Goal: Information Seeking & Learning: Learn about a topic

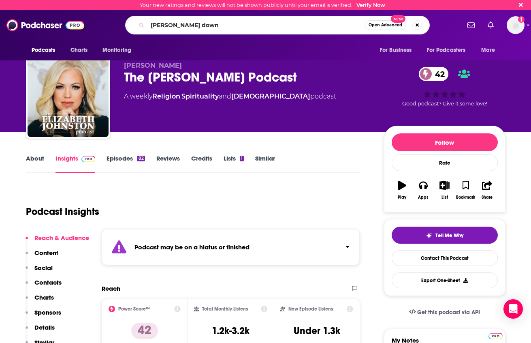
type input "[PERSON_NAME]"
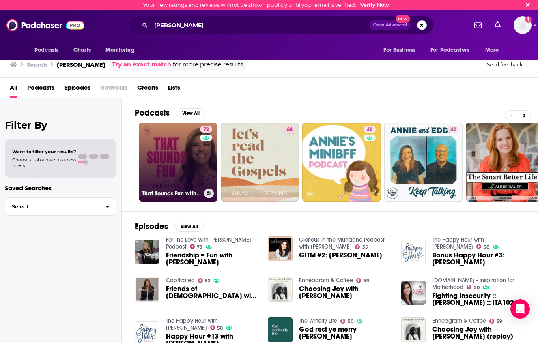
click at [170, 148] on link "72 That Sounds Fun with [PERSON_NAME]" at bounding box center [178, 162] width 79 height 79
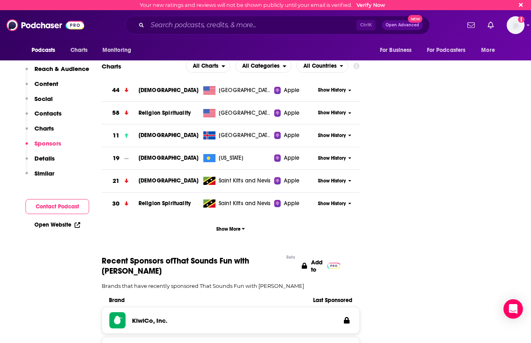
scroll to position [932, 0]
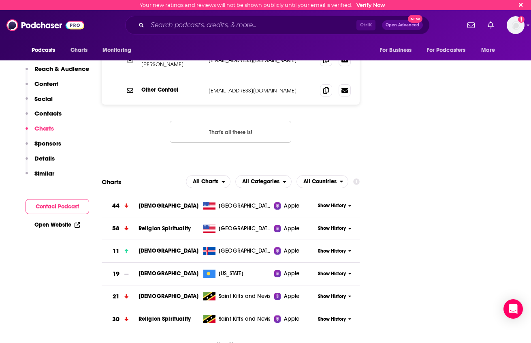
click at [146, 175] on div "Charts All Charts All Categories All Countries" at bounding box center [231, 181] width 259 height 13
click at [152, 202] on span "[DEMOGRAPHIC_DATA]" at bounding box center [169, 205] width 60 height 7
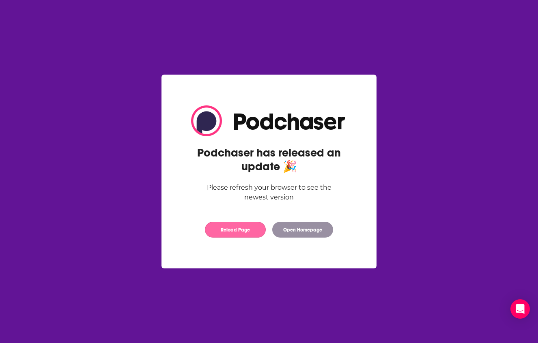
click at [240, 231] on button "Reload Page" at bounding box center [235, 230] width 61 height 16
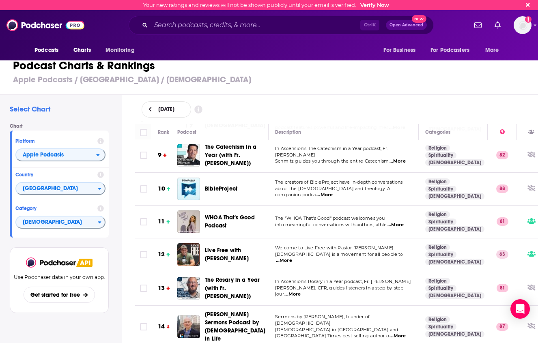
scroll to position [365, 0]
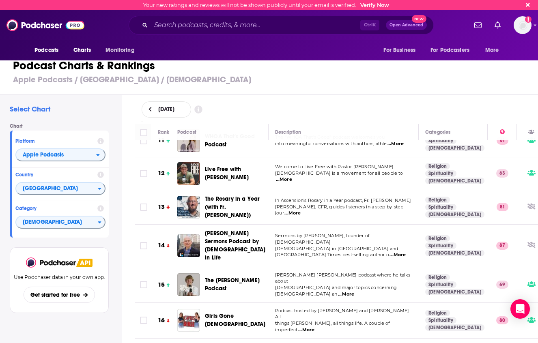
click at [254, 80] on h3 "Apple Podcasts / United States / Christianity" at bounding box center [272, 80] width 518 height 10
click at [354, 291] on span "...More" at bounding box center [346, 294] width 16 height 6
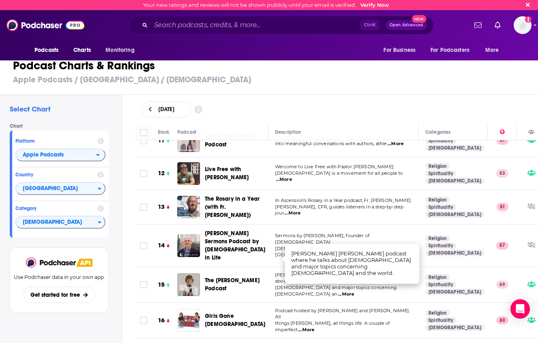
click at [114, 257] on div "Select Chart Chart Platform Apple Podcasts Country United States Category Chris…" at bounding box center [61, 242] width 122 height 294
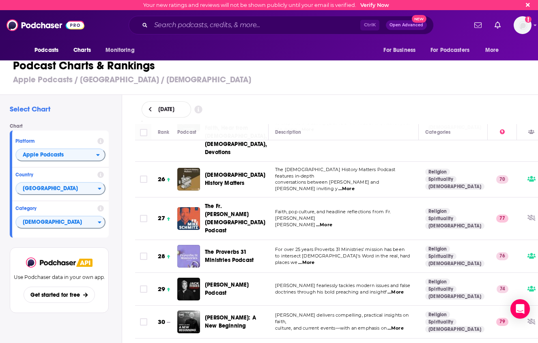
scroll to position [973, 0]
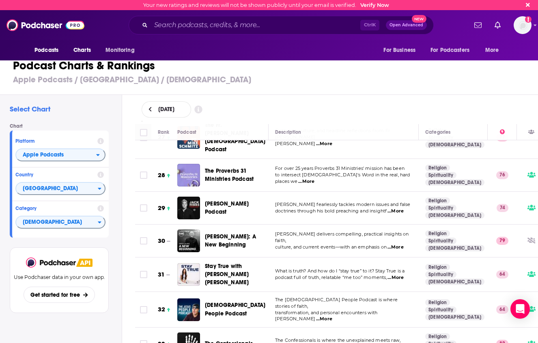
click at [296, 88] on div "Podcast Charts & Rankings Apple Podcasts / United States / Christianity" at bounding box center [272, 72] width 544 height 46
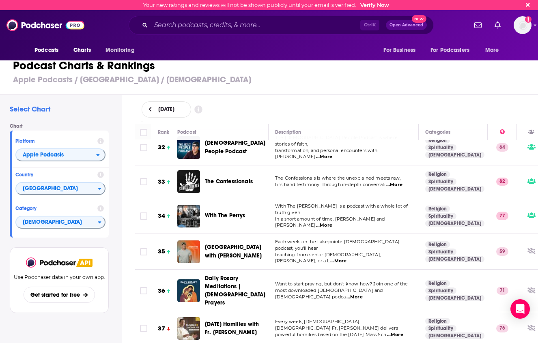
scroll to position [1176, 0]
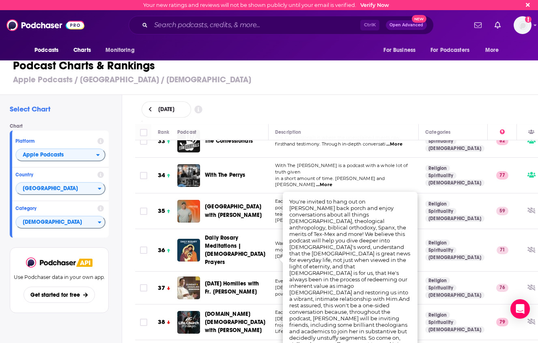
click at [116, 187] on div "Select Chart Chart Platform Apple Podcasts Country United States Category Chris…" at bounding box center [61, 242] width 122 height 294
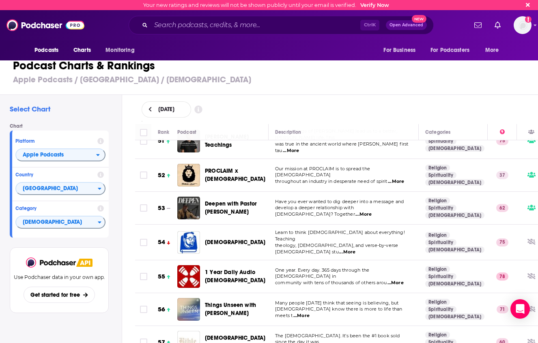
scroll to position [1824, 0]
